Goal: Navigation & Orientation: Find specific page/section

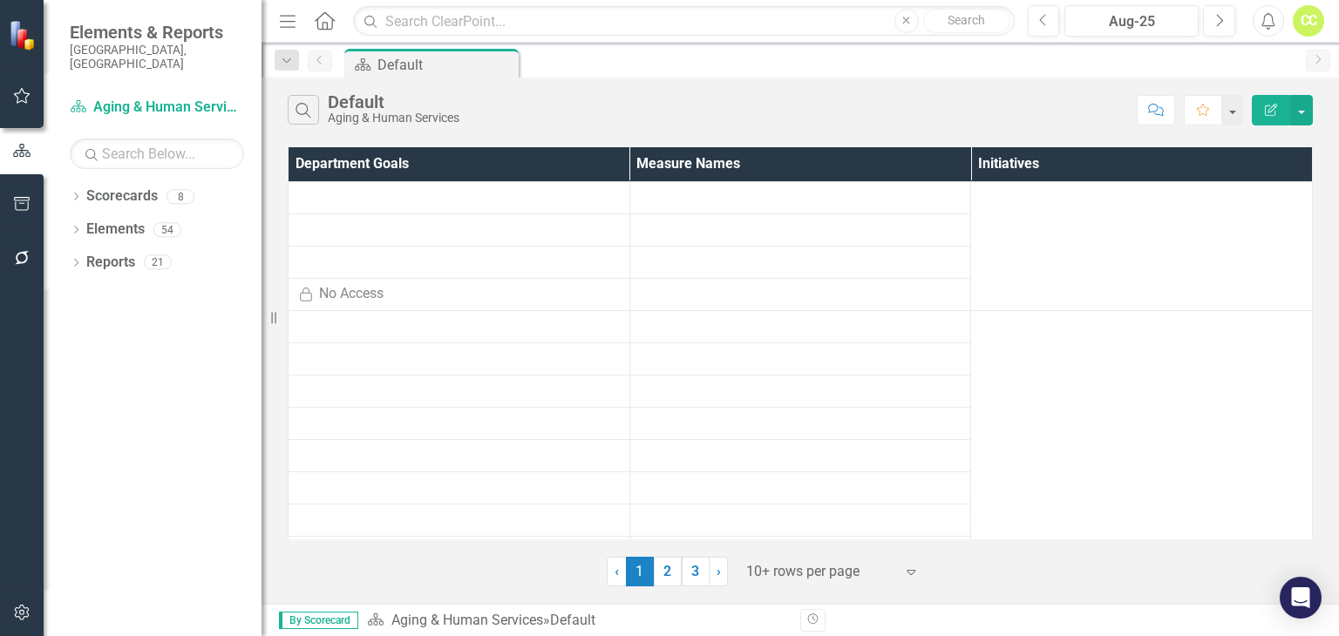
click at [78, 193] on icon "Dropdown" at bounding box center [76, 198] width 12 height 10
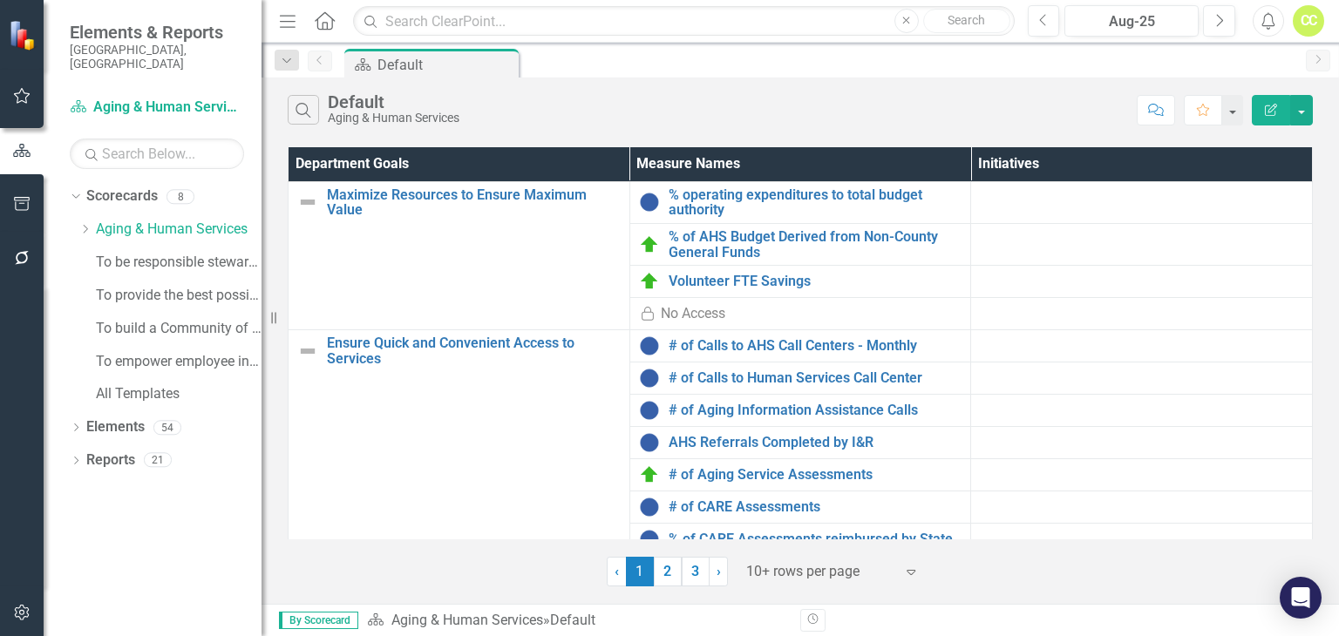
click at [703, 566] on link "3" at bounding box center [695, 572] width 28 height 30
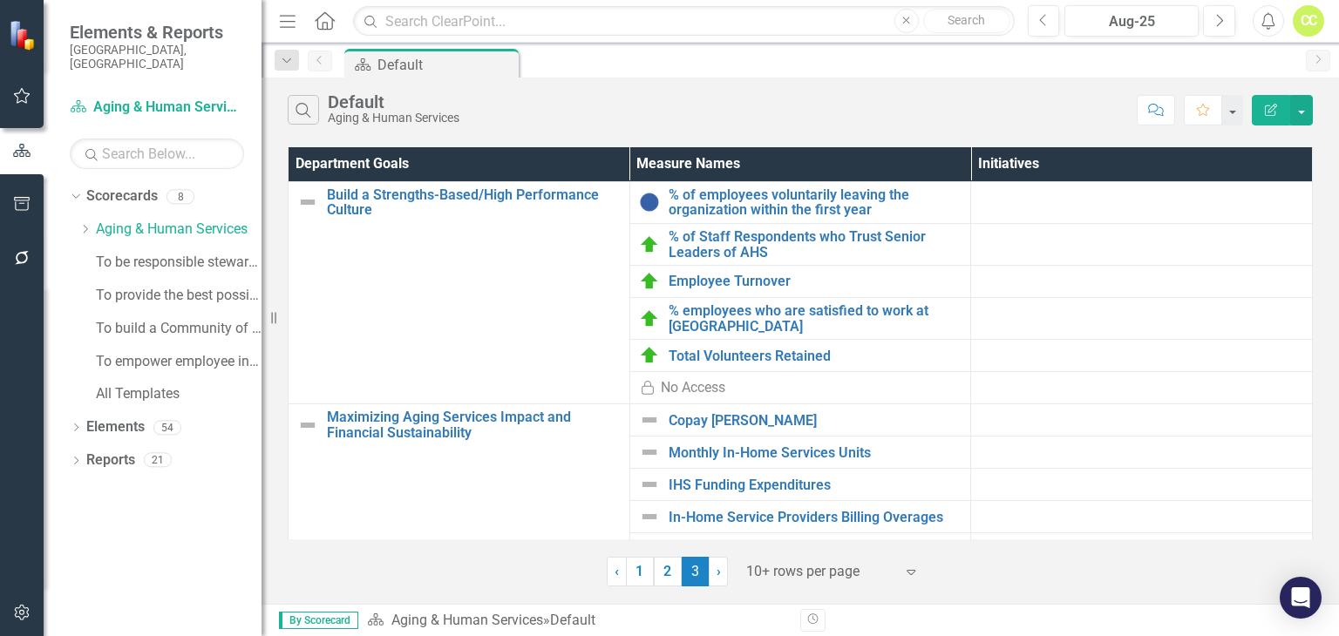
click at [664, 580] on link "2" at bounding box center [668, 572] width 28 height 30
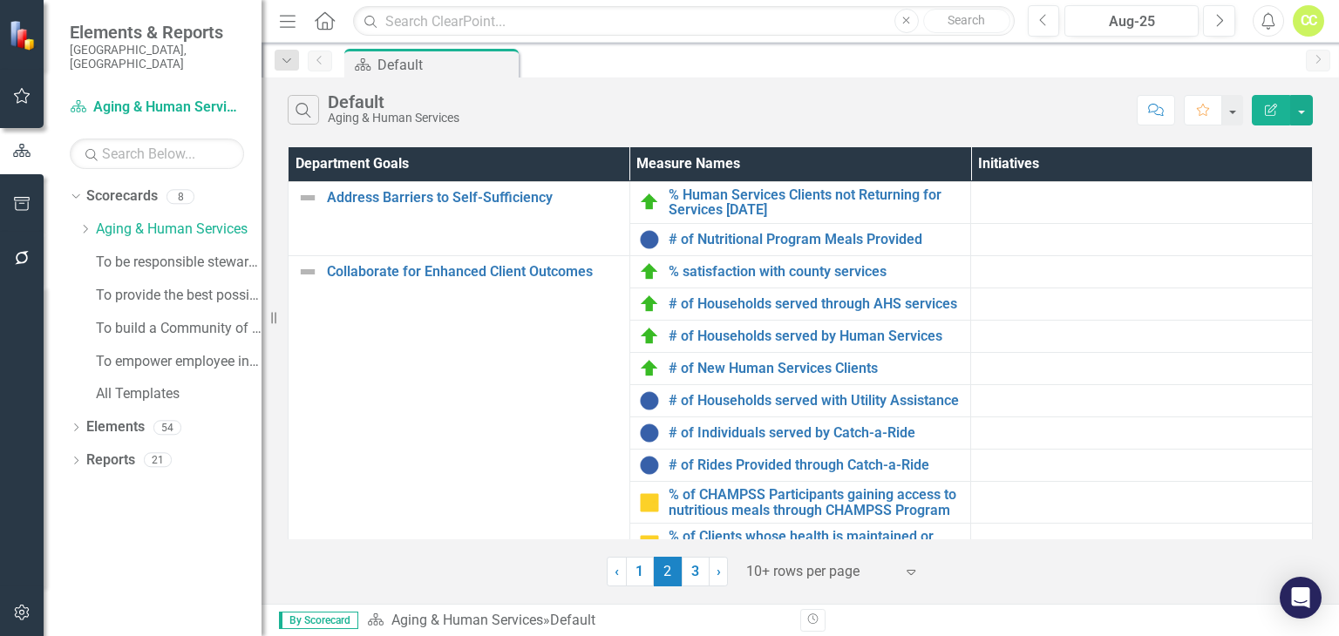
click at [694, 568] on link "3" at bounding box center [695, 572] width 28 height 30
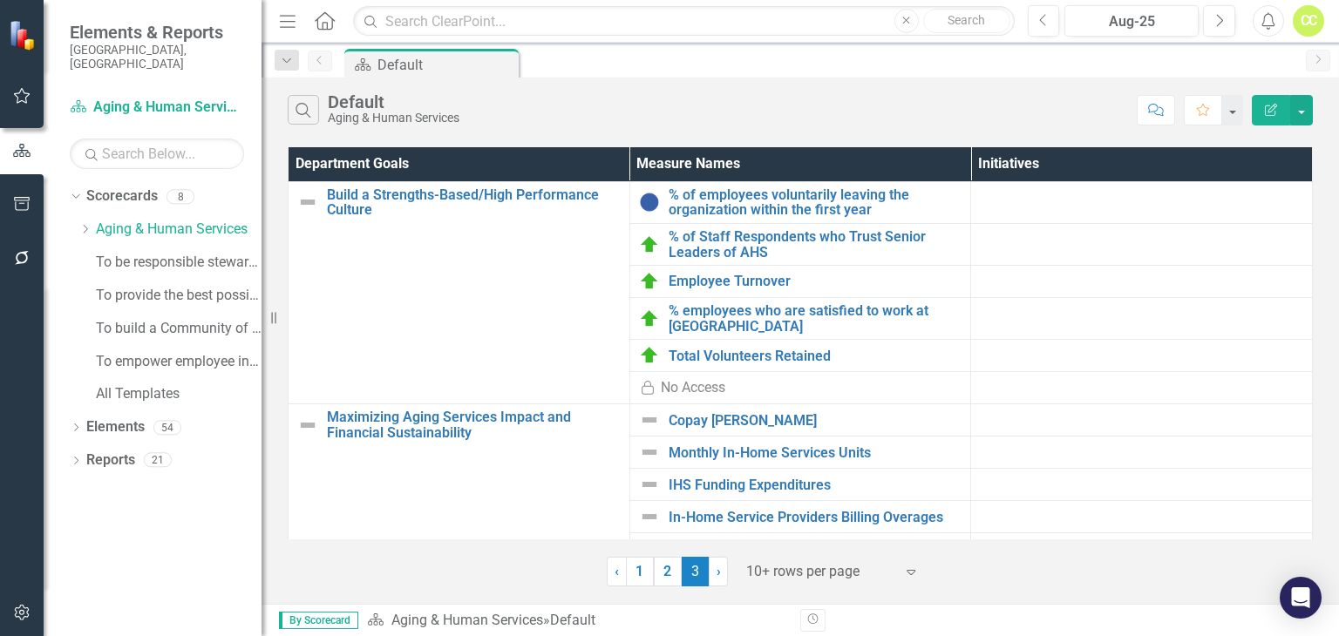
click at [87, 224] on icon "Dropdown" at bounding box center [84, 229] width 13 height 10
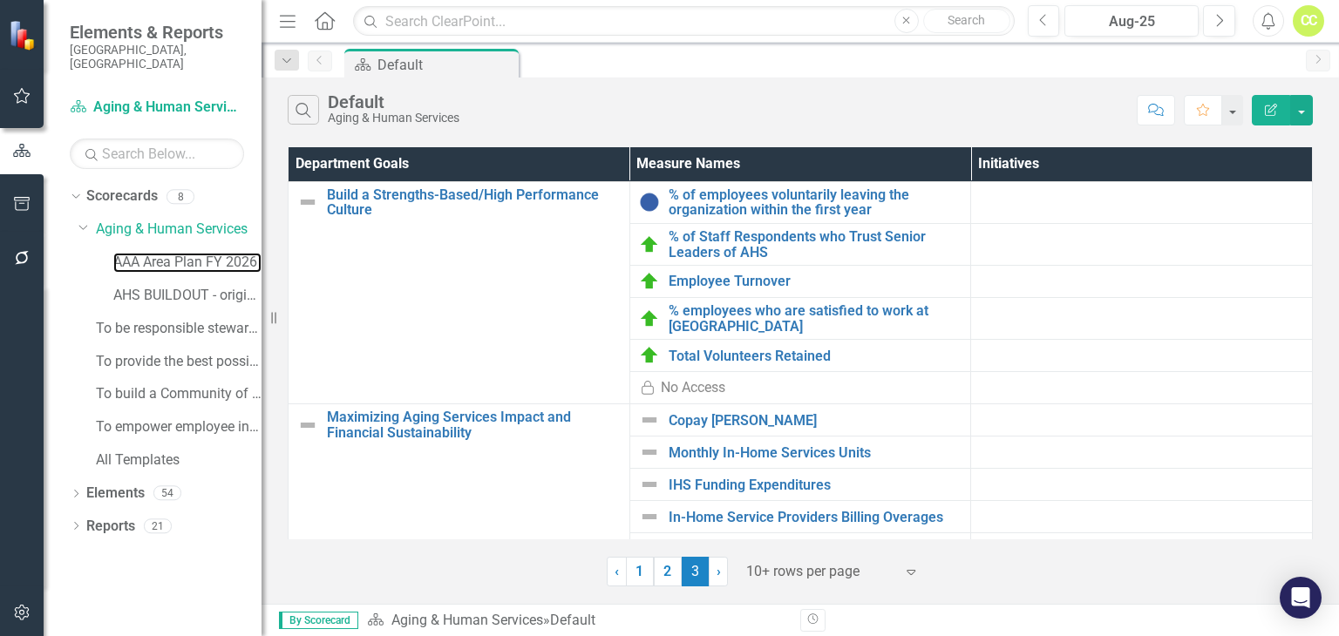
click at [178, 253] on link "AAA Area Plan FY 2026" at bounding box center [187, 263] width 148 height 20
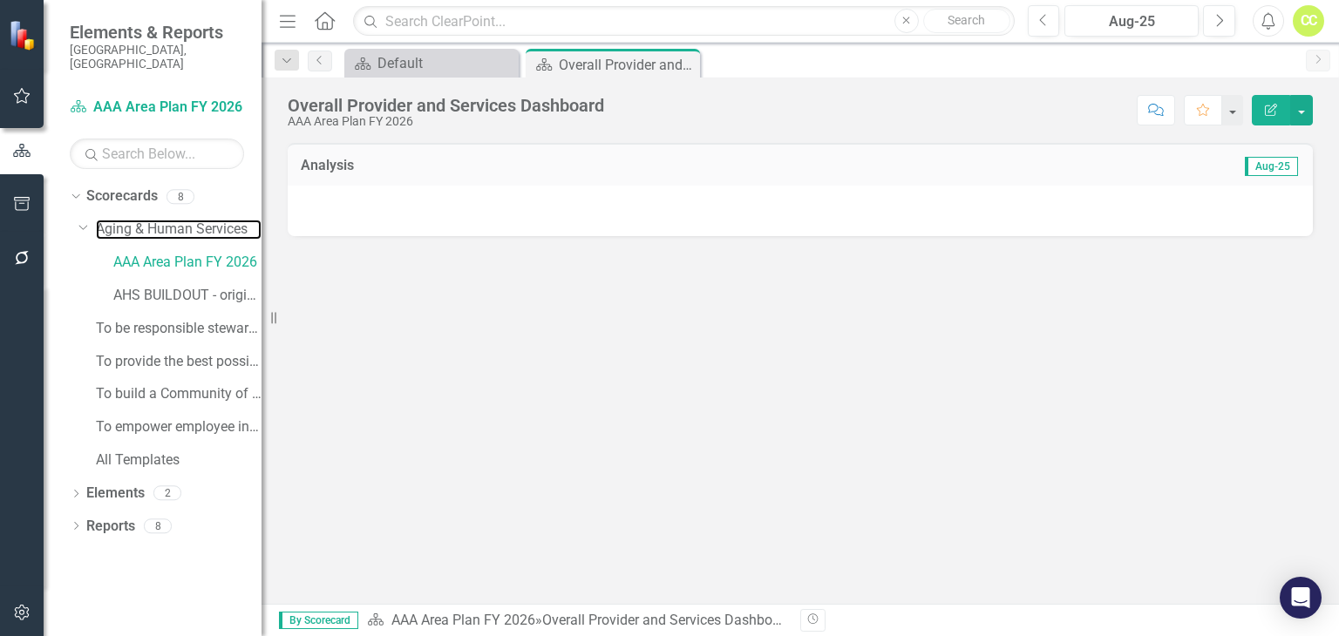
click at [181, 220] on link "Aging & Human Services" at bounding box center [179, 230] width 166 height 20
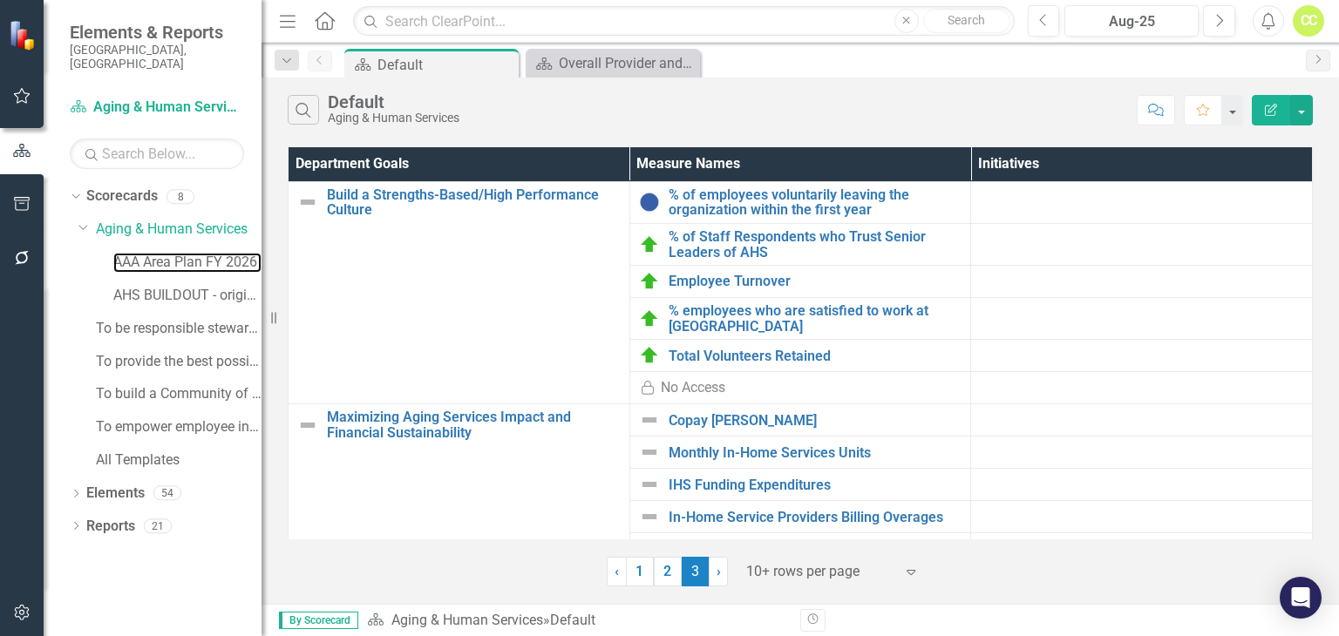
click at [187, 253] on link "AAA Area Plan FY 2026" at bounding box center [187, 263] width 148 height 20
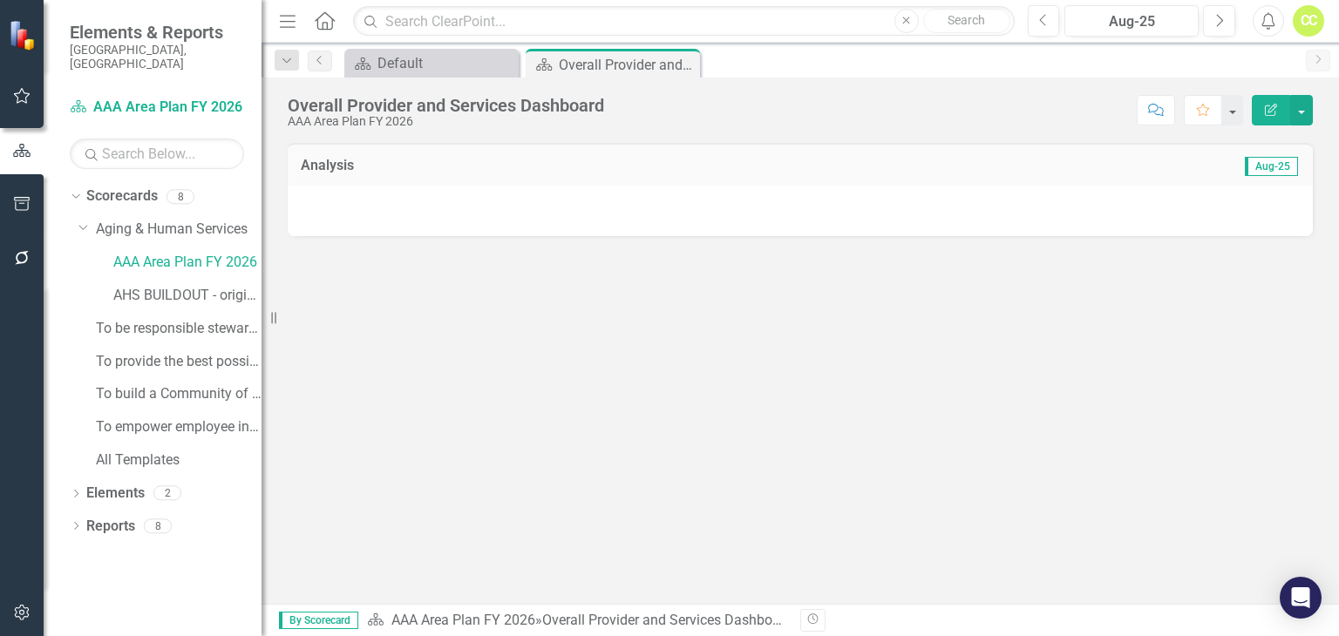
click at [72, 523] on icon "Dropdown" at bounding box center [76, 528] width 12 height 10
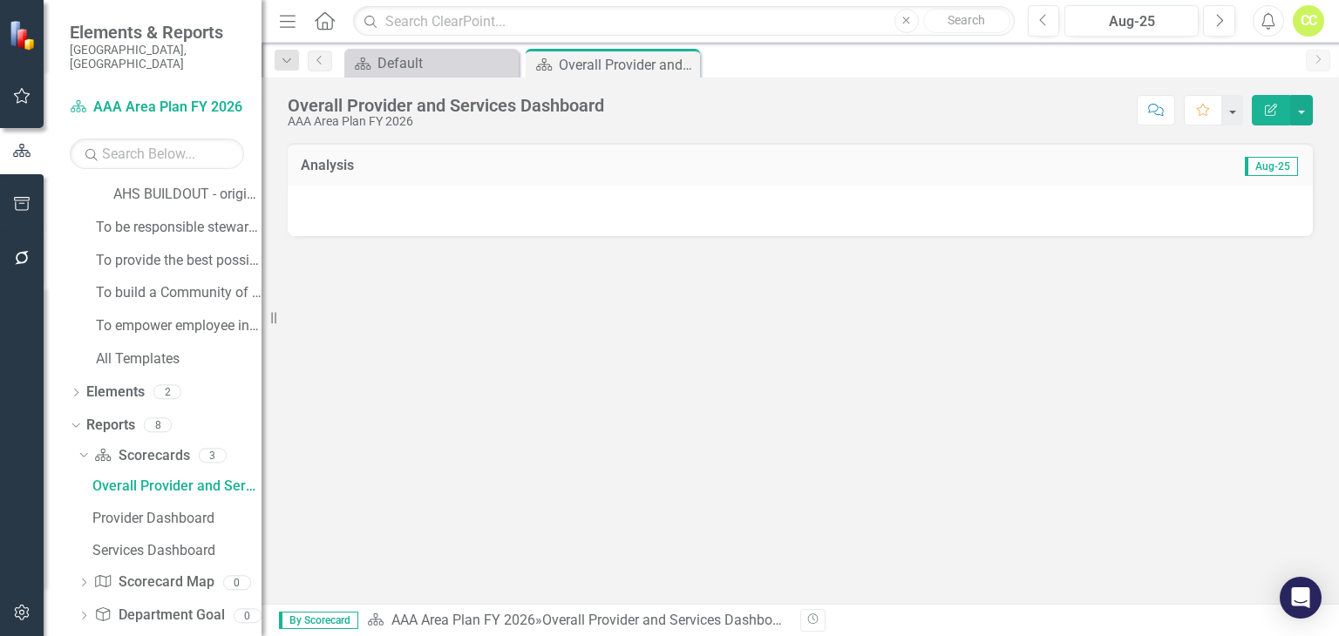
scroll to position [106, 0]
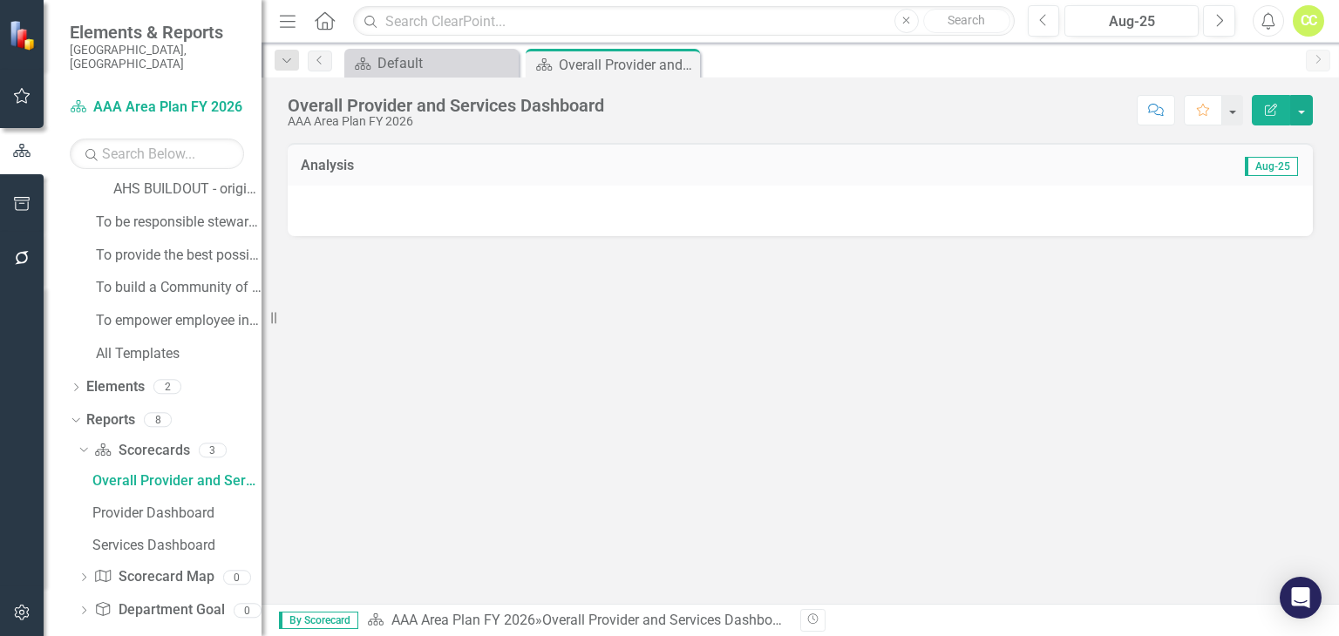
click at [80, 373] on div "Dropdown Elements 2" at bounding box center [166, 389] width 192 height 33
click at [74, 384] on icon "Dropdown" at bounding box center [76, 389] width 12 height 10
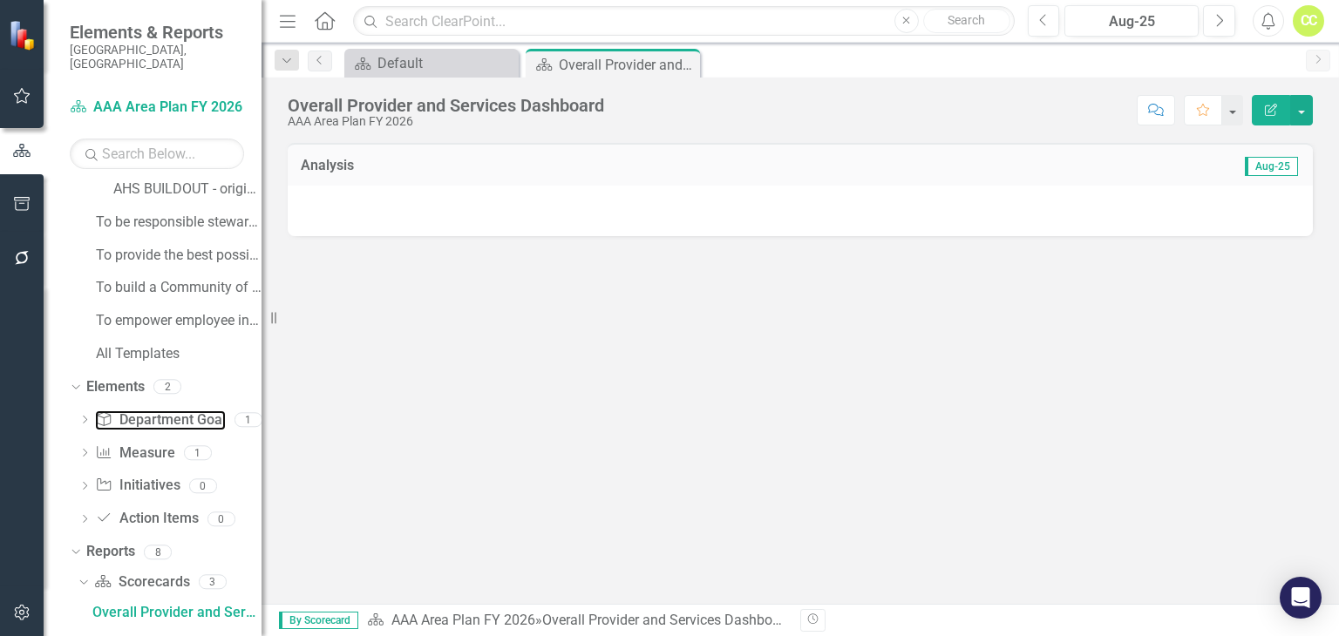
click at [185, 410] on link "Department Goal Department Goal" at bounding box center [160, 420] width 130 height 20
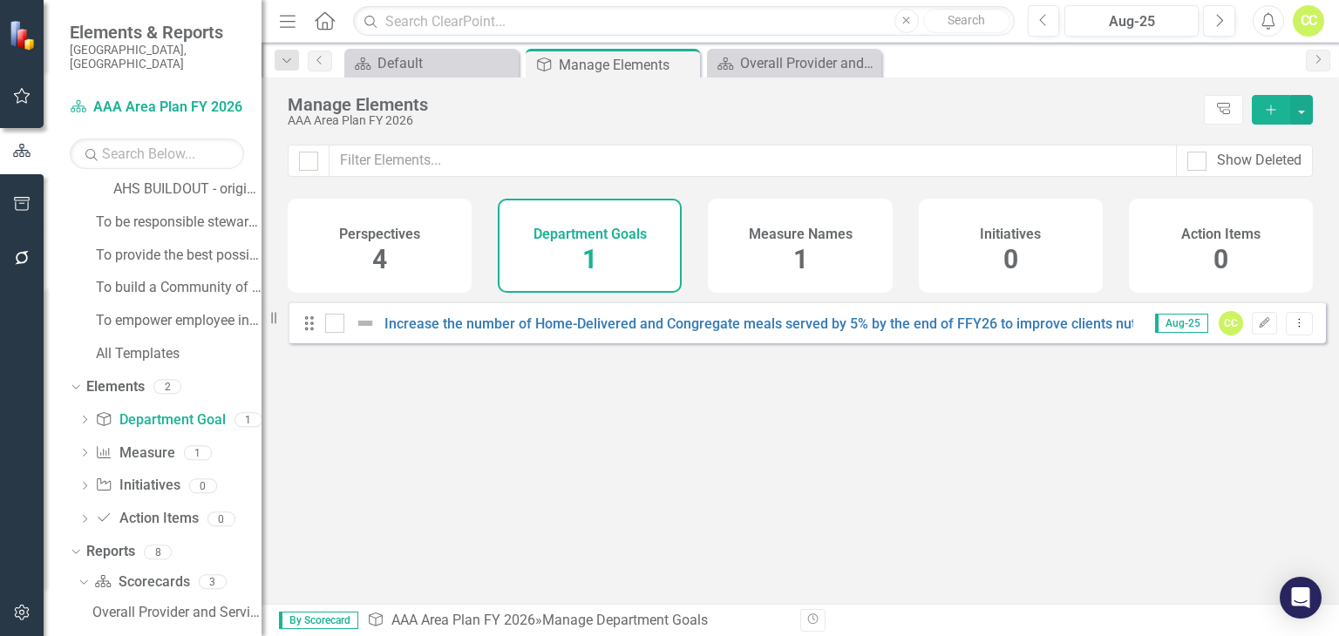
click at [804, 267] on span "1" at bounding box center [800, 259] width 15 height 31
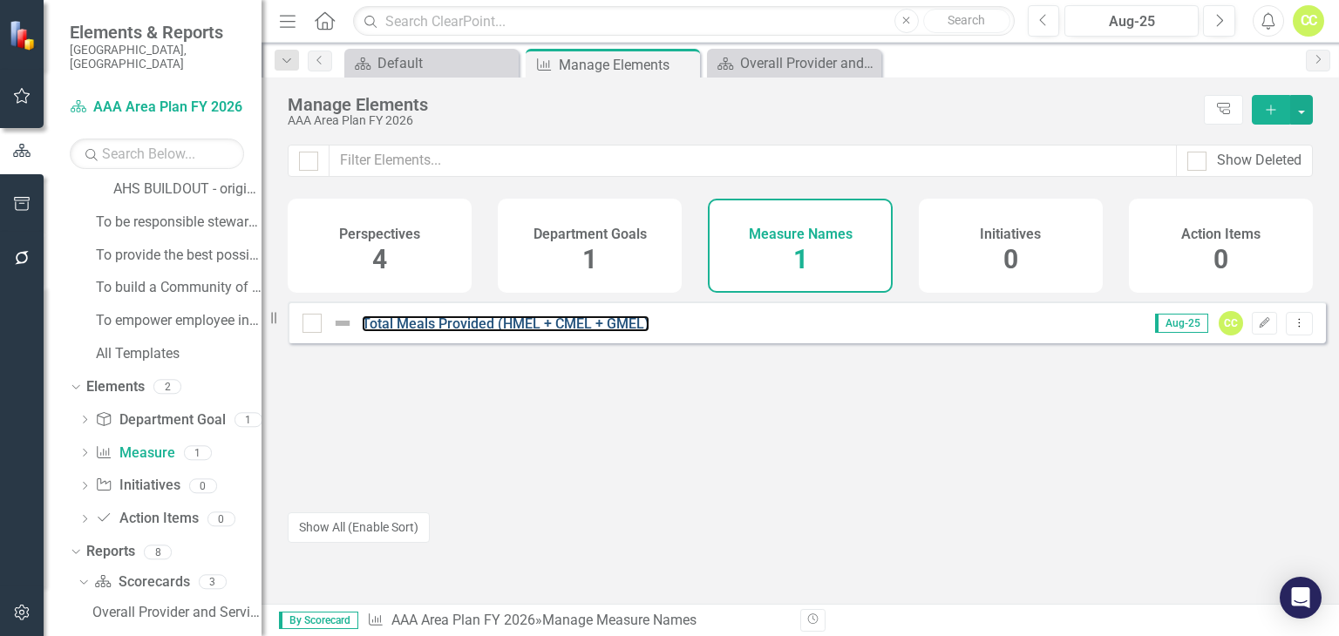
click at [547, 332] on link "Total Meals Provided (HMEL + CMEL + GMEL)" at bounding box center [506, 323] width 288 height 17
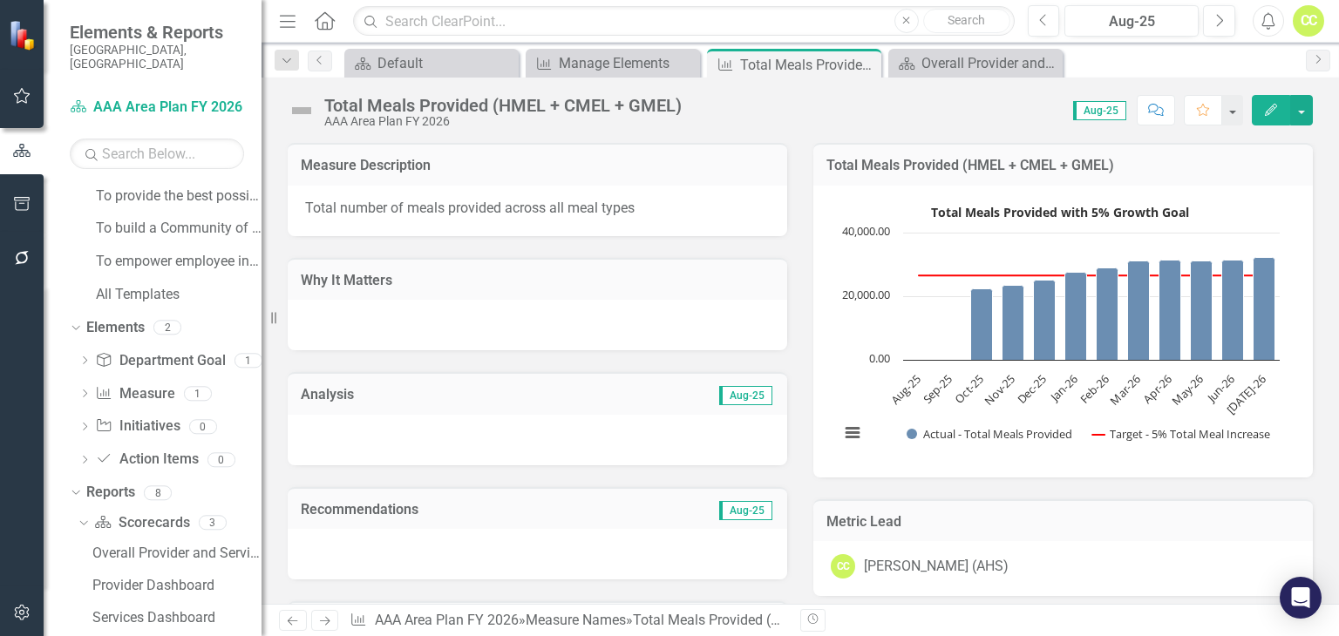
scroll to position [166, 0]
click at [138, 320] on link "Elements" at bounding box center [115, 328] width 58 height 20
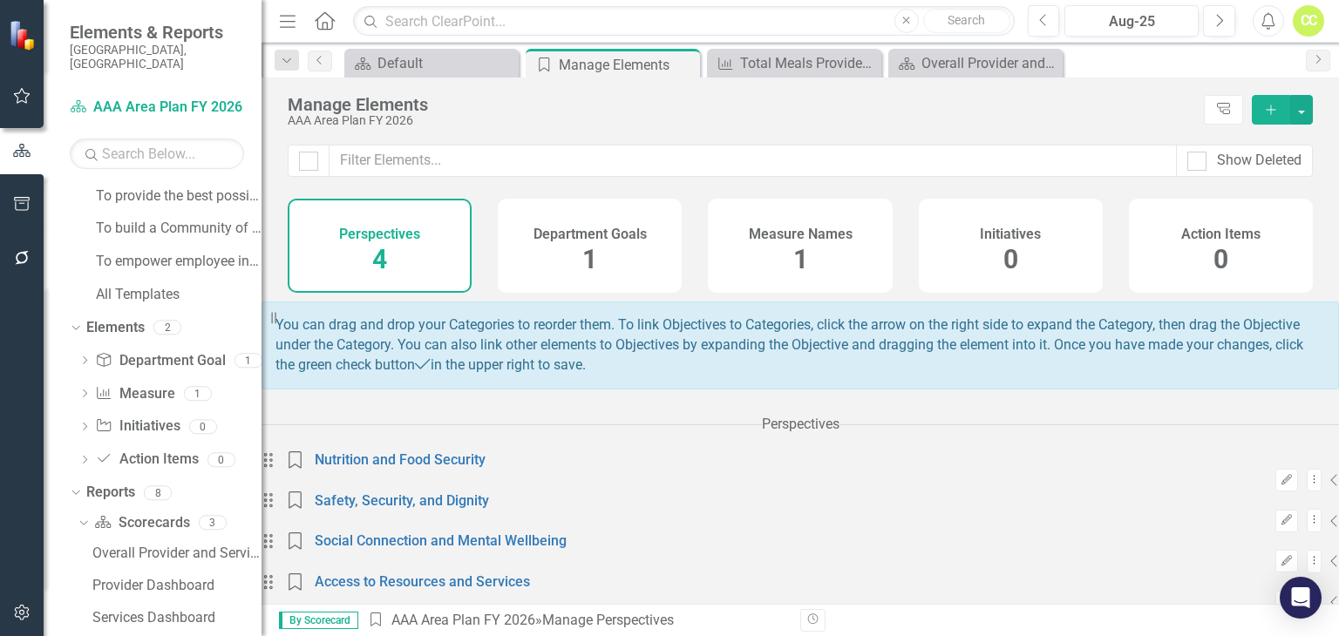
click at [397, 268] on div "Perspectives 4" at bounding box center [380, 246] width 184 height 94
click at [793, 244] on span "1" at bounding box center [800, 259] width 15 height 31
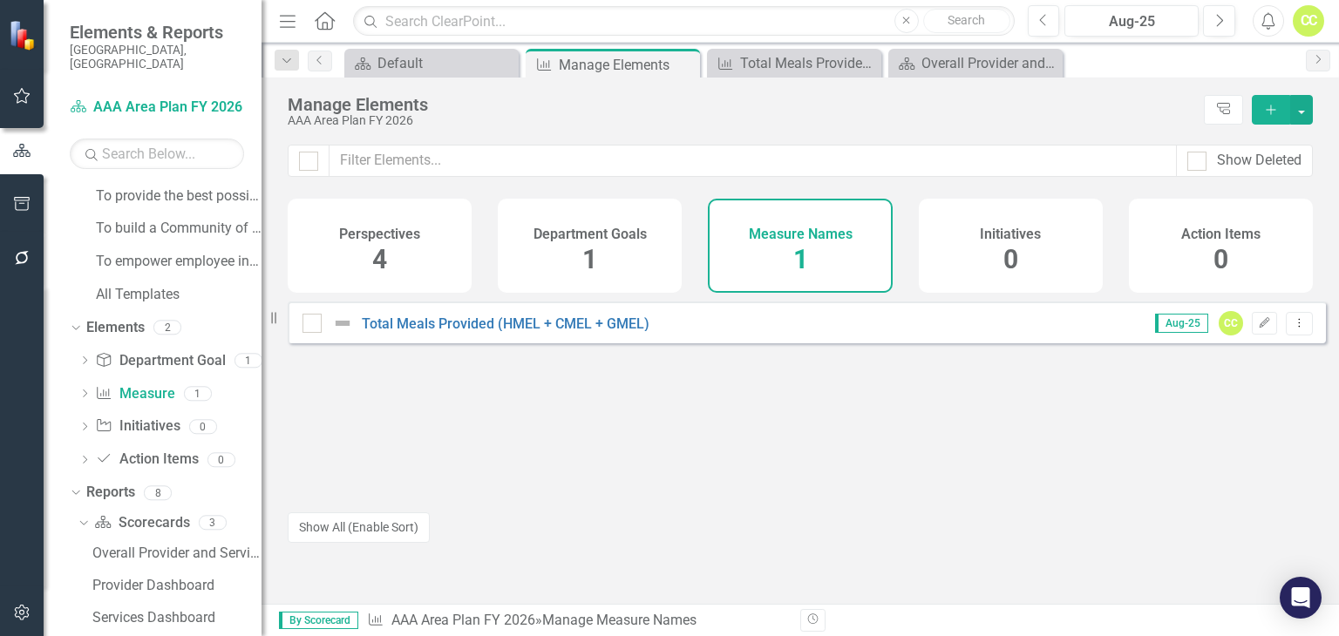
click at [980, 250] on div "Initiatives 0" at bounding box center [1010, 246] width 184 height 94
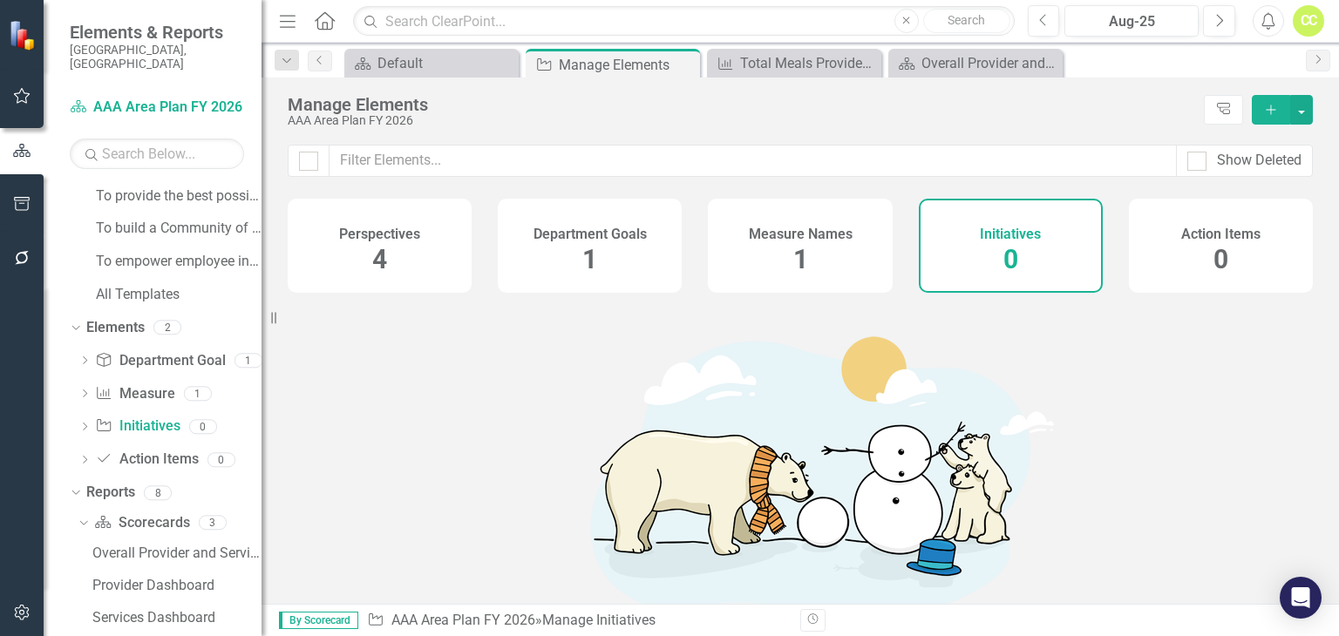
click at [798, 240] on h4 "Measure Names" at bounding box center [801, 235] width 104 height 16
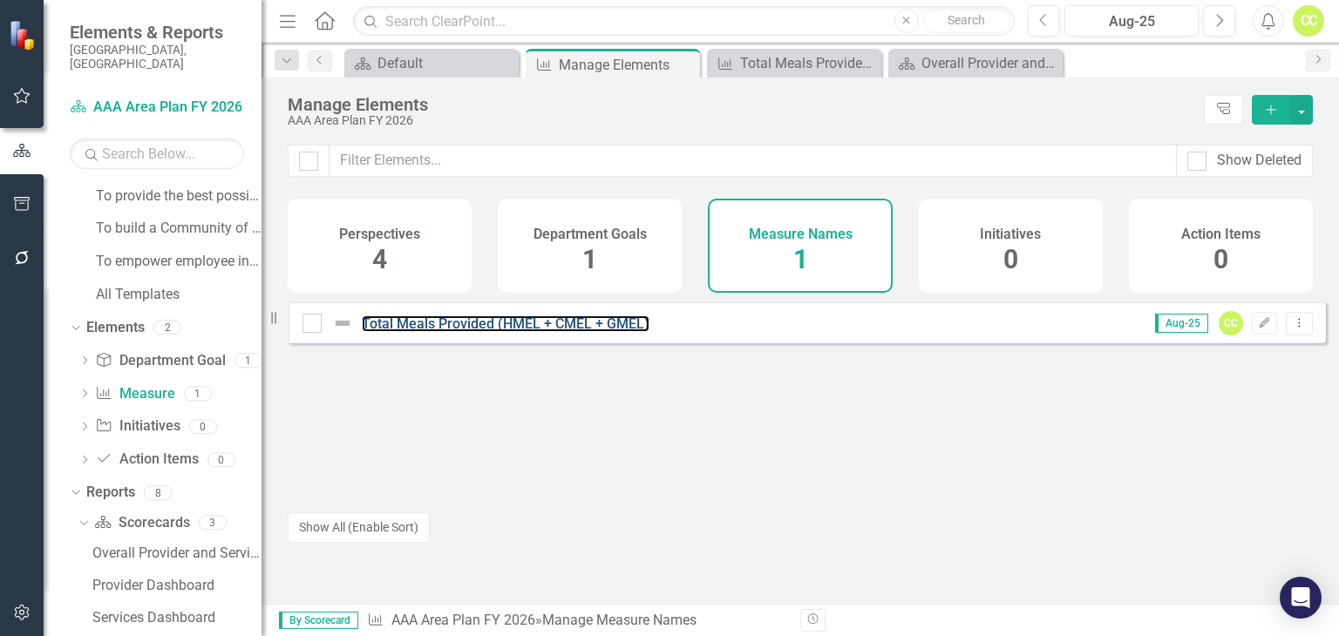
click at [558, 329] on link "Total Meals Provided (HMEL + CMEL + GMEL)" at bounding box center [506, 323] width 288 height 17
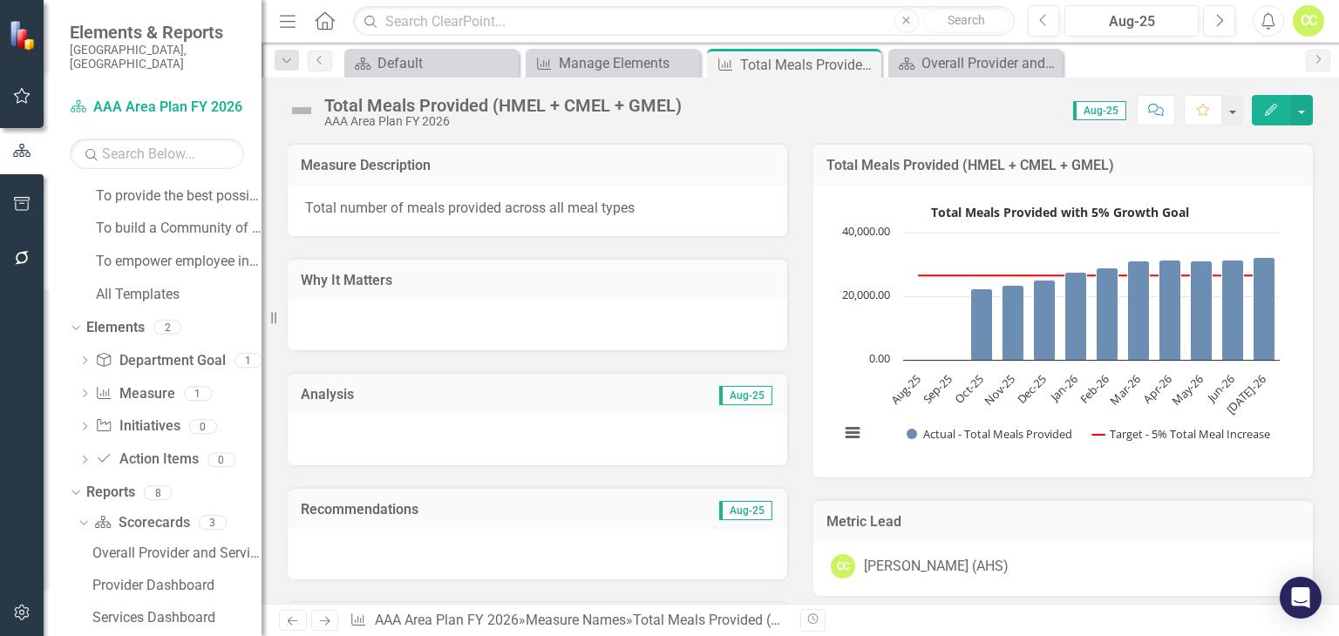
click at [1258, 117] on button "Edit" at bounding box center [1270, 110] width 38 height 31
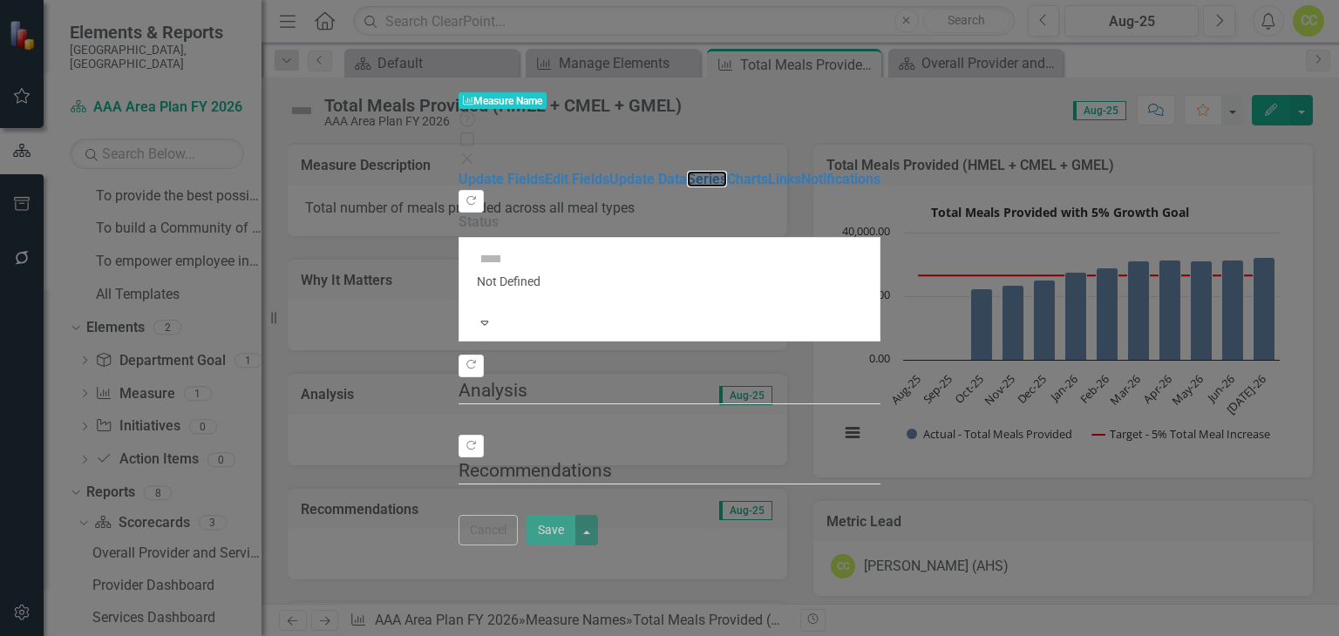
click at [687, 171] on link "Series" at bounding box center [707, 179] width 40 height 17
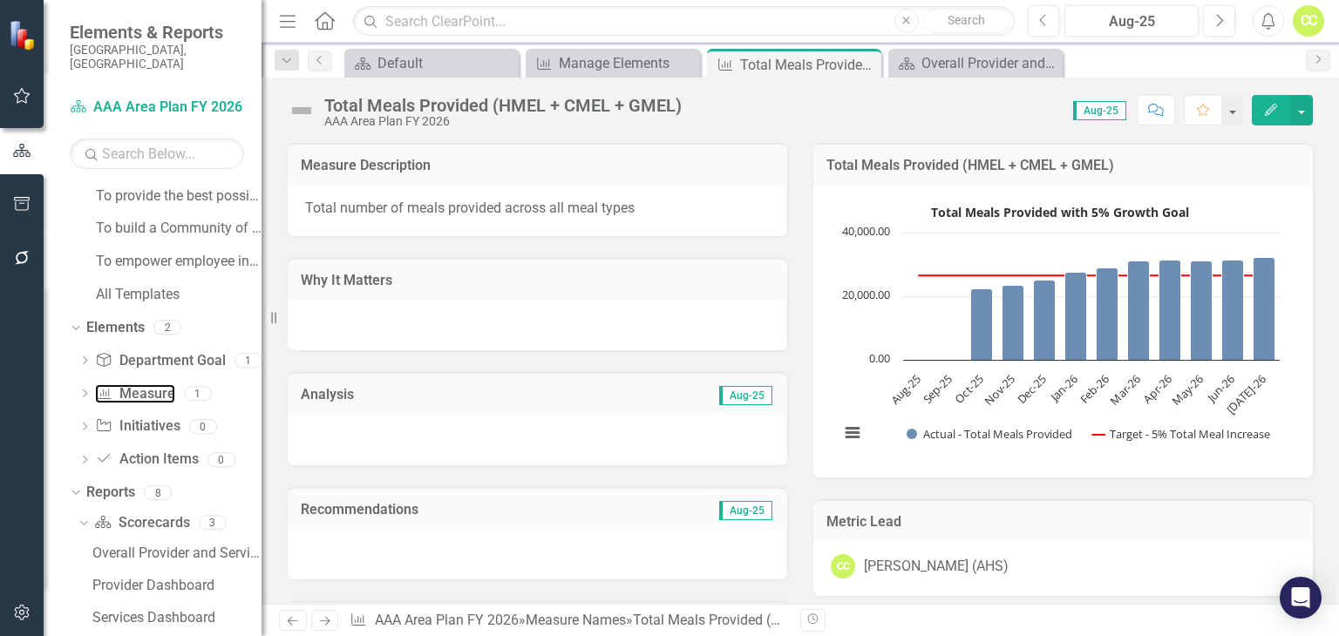
click at [147, 384] on link "Measure Name Measure" at bounding box center [134, 394] width 79 height 20
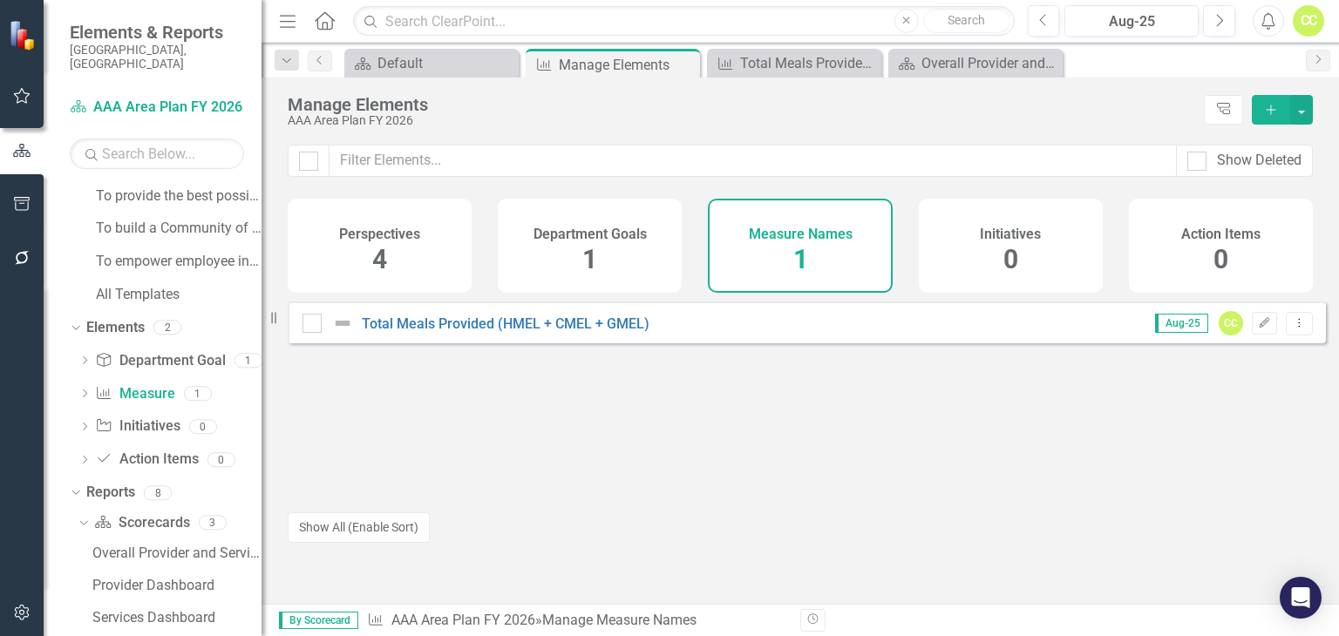
click at [1293, 329] on icon "Dropdown Menu" at bounding box center [1298, 322] width 15 height 11
click at [1052, 438] on div "Total Meals Provided (HMEL + CMEL + GMEL) Aug-25 CC Edit Dropdown Menu" at bounding box center [807, 399] width 1038 height 195
click at [1259, 328] on icon "button" at bounding box center [1264, 322] width 10 height 10
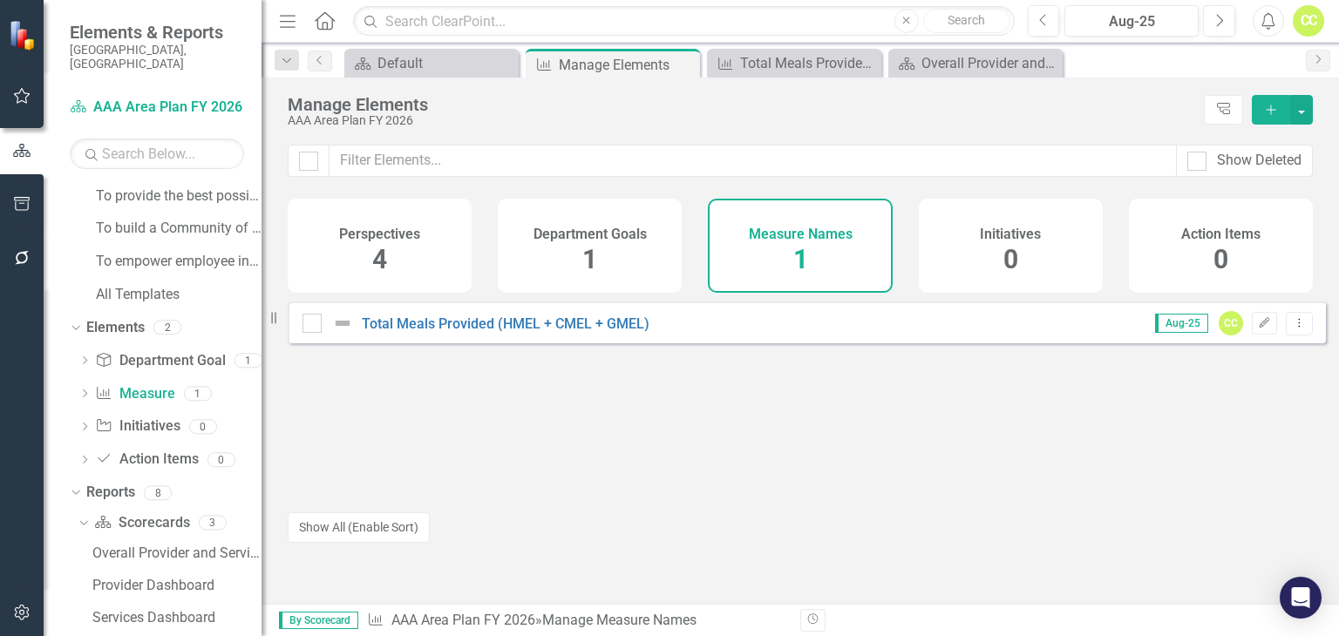
click at [1294, 335] on button "Dropdown Menu" at bounding box center [1298, 324] width 27 height 24
click at [1051, 459] on div "Total Meals Provided (HMEL + CMEL + GMEL) Aug-25 CC Edit Dropdown Menu" at bounding box center [807, 399] width 1038 height 195
click at [138, 351] on link "Department Goal Department Goal" at bounding box center [160, 361] width 130 height 20
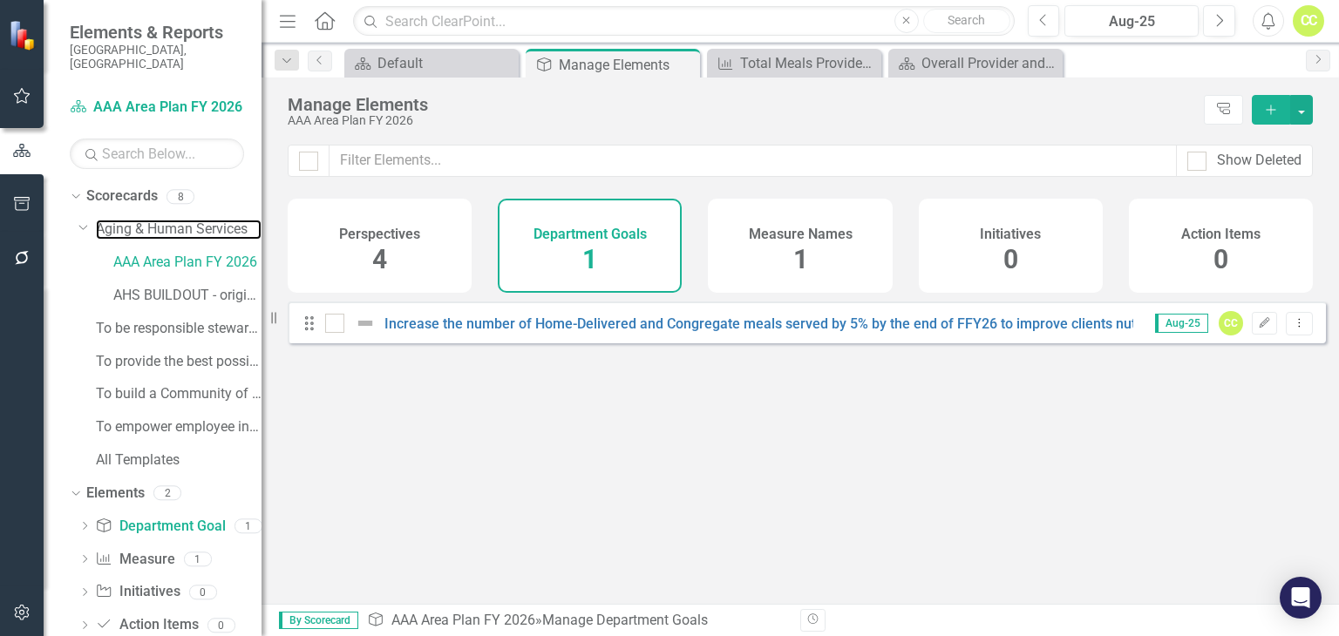
click at [172, 222] on link "Aging & Human Services" at bounding box center [179, 230] width 166 height 20
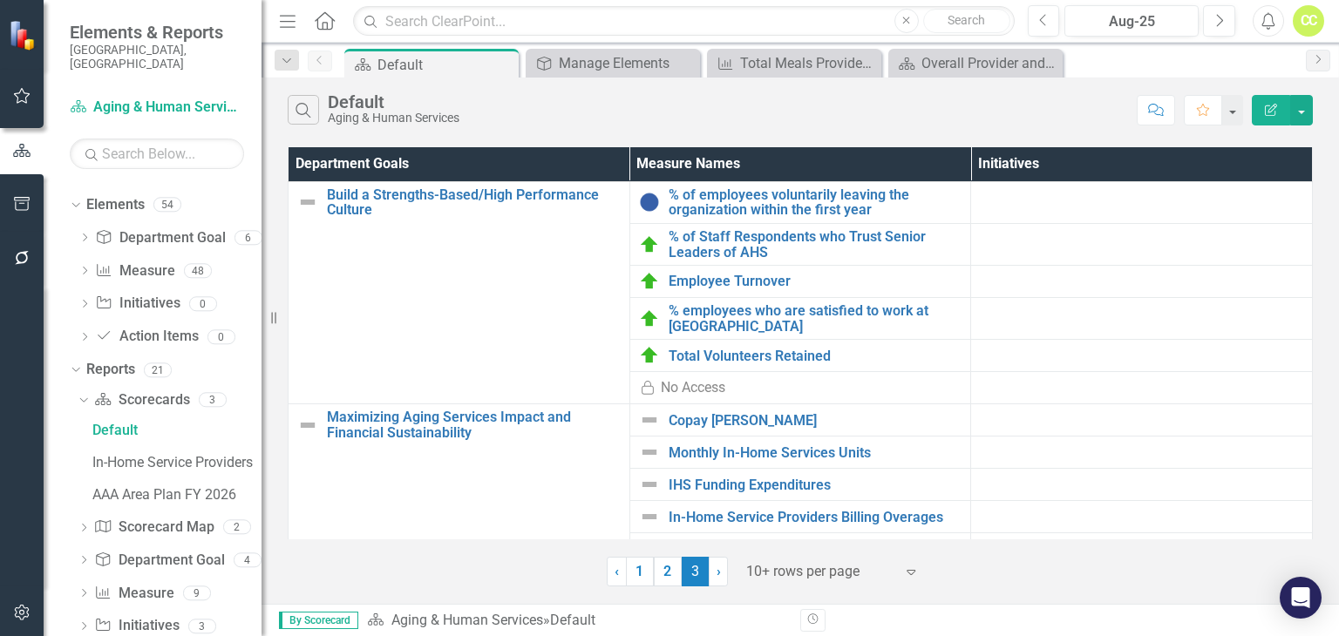
scroll to position [300, 0]
